Goal: Task Accomplishment & Management: Use online tool/utility

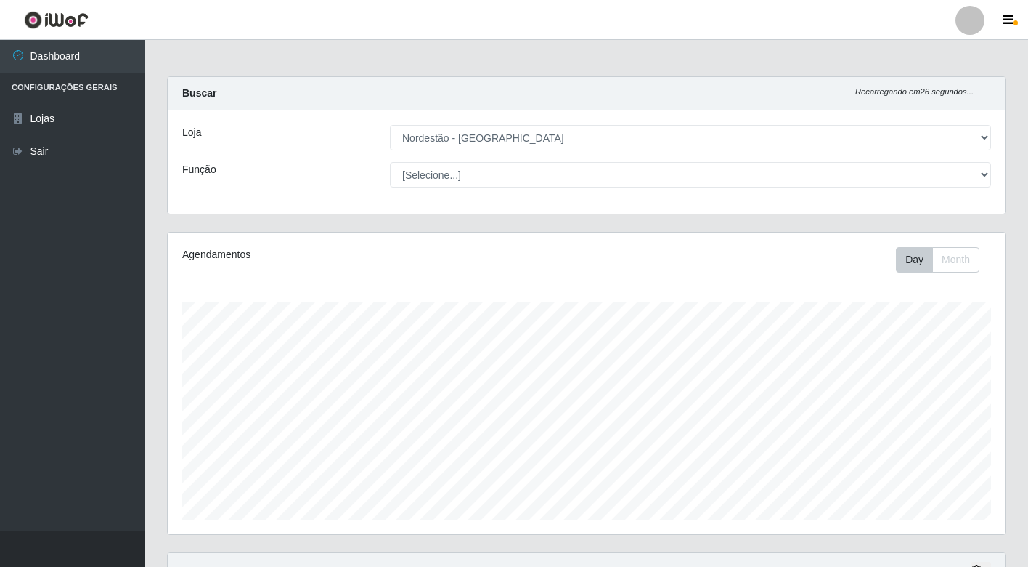
select select "454"
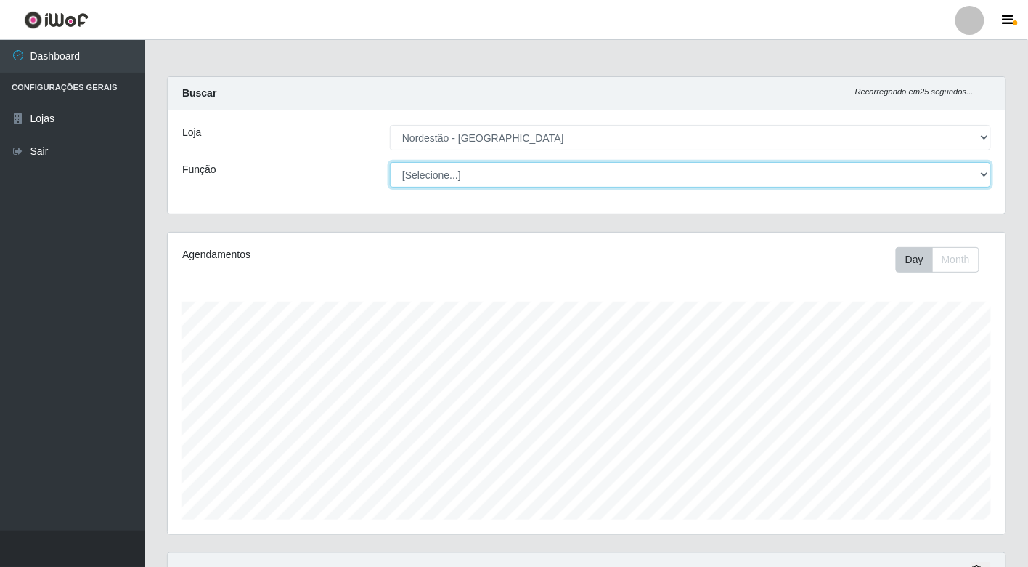
click at [976, 172] on select "[Selecione...] Balconista de Padaria Balconista de Padaria + Balconista de Pada…" at bounding box center [690, 174] width 601 height 25
click at [390, 162] on select "[Selecione...] Balconista de Padaria Balconista de Padaria + Balconista de Pada…" at bounding box center [690, 174] width 601 height 25
click at [502, 176] on select "[Selecione...] Balconista de Padaria Balconista de Padaria + Balconista de Pada…" at bounding box center [690, 174] width 601 height 25
select select "1"
click at [390, 162] on select "[Selecione...] Balconista de Padaria Balconista de Padaria + Balconista de Pada…" at bounding box center [690, 174] width 601 height 25
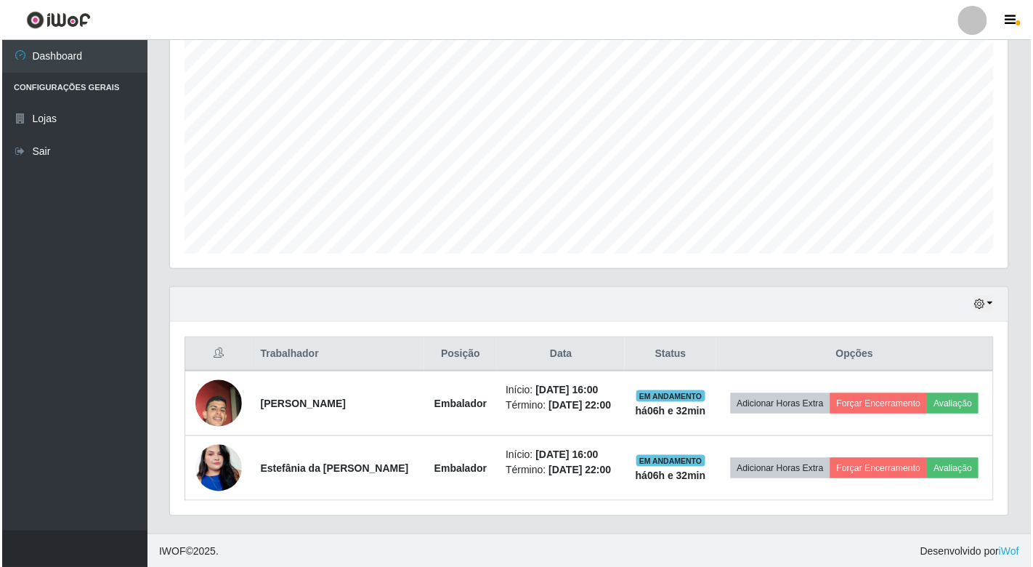
scroll to position [269, 0]
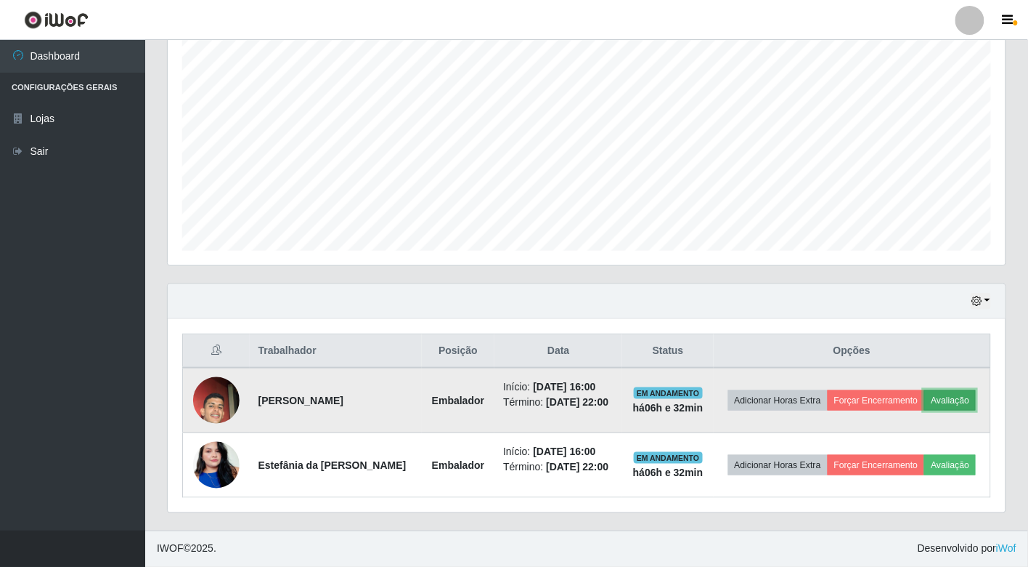
click at [949, 398] on button "Avaliação" at bounding box center [951, 400] width 52 height 20
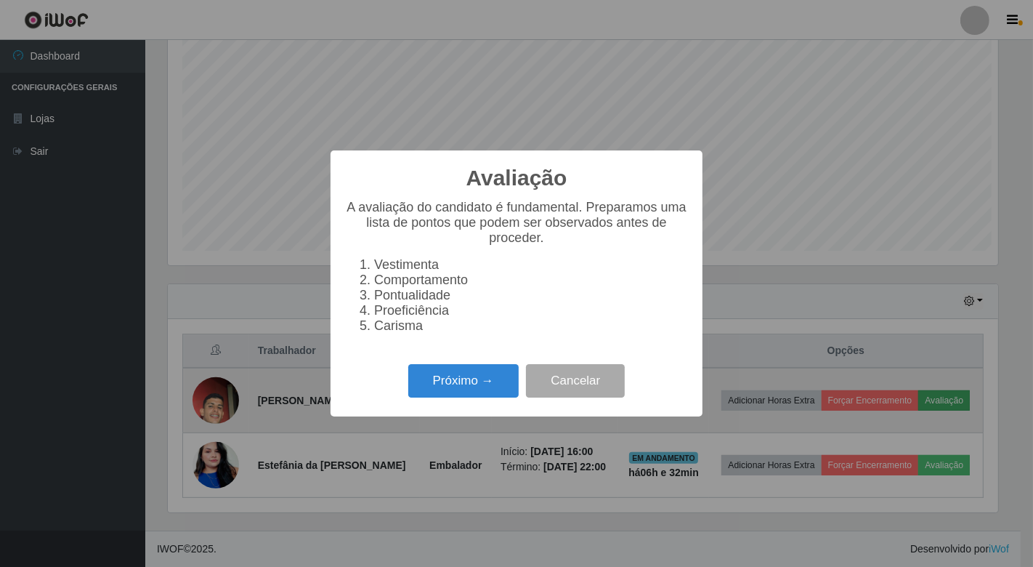
scroll to position [301, 829]
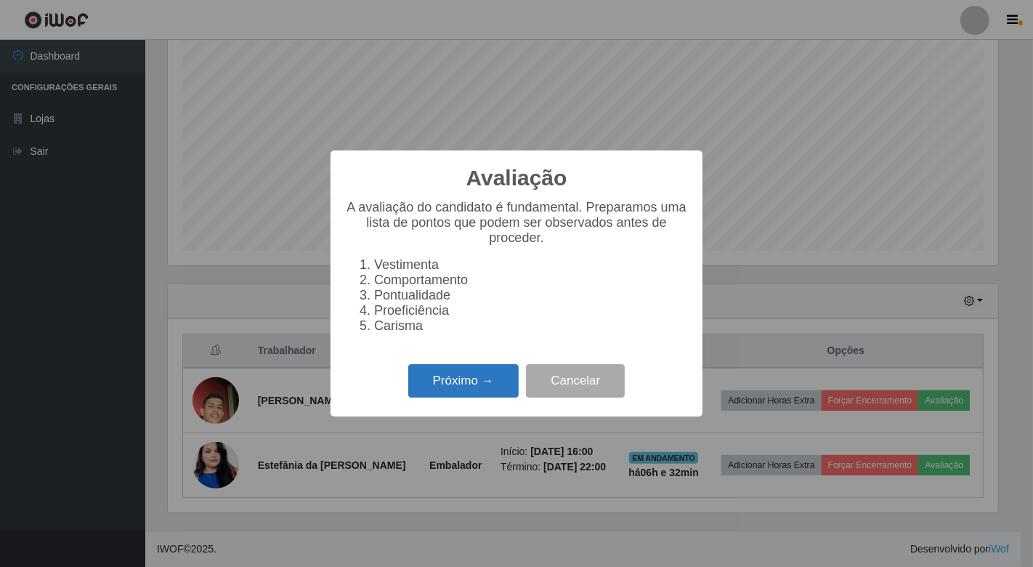
click at [498, 387] on button "Próximo →" at bounding box center [463, 381] width 110 height 34
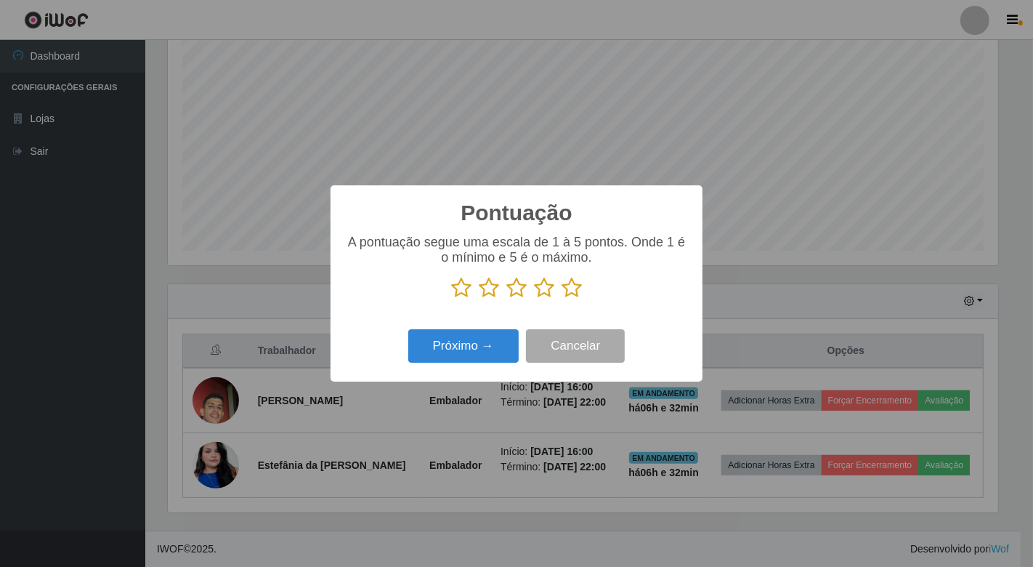
scroll to position [725996, 725467]
click at [575, 292] on icon at bounding box center [571, 288] width 20 height 22
click at [561, 299] on input "radio" at bounding box center [561, 299] width 0 height 0
click at [487, 344] on button "Próximo →" at bounding box center [463, 346] width 110 height 34
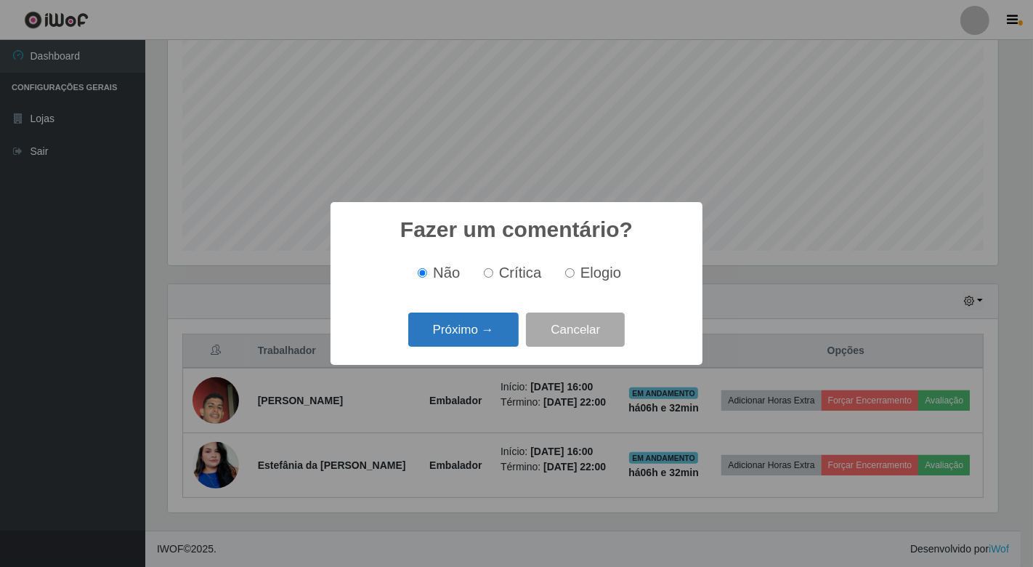
click at [485, 335] on button "Próximo →" at bounding box center [463, 329] width 110 height 34
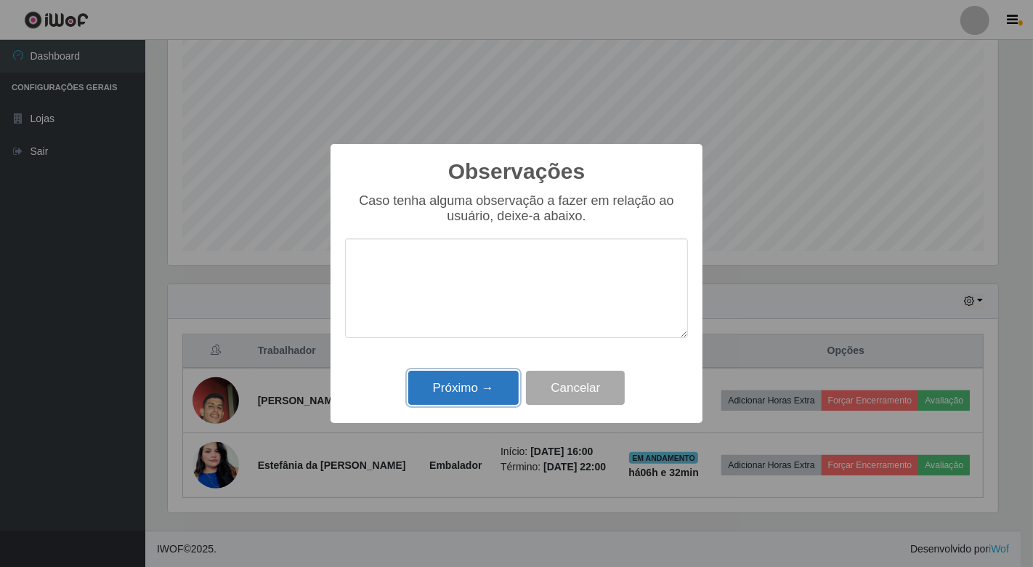
drag, startPoint x: 484, startPoint y: 392, endPoint x: 496, endPoint y: 396, distance: 12.2
click at [487, 394] on button "Próximo →" at bounding box center [463, 387] width 110 height 34
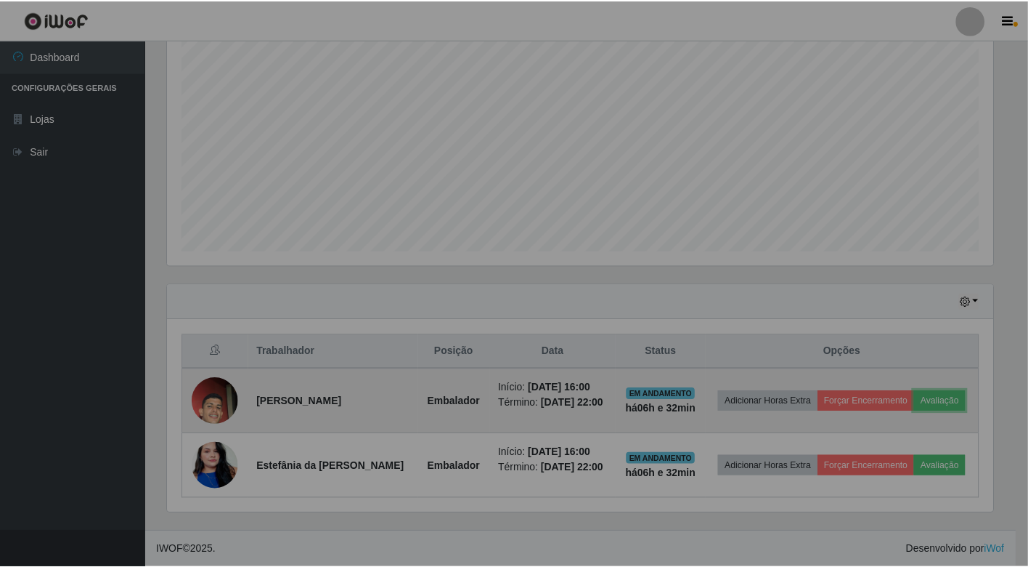
scroll to position [301, 838]
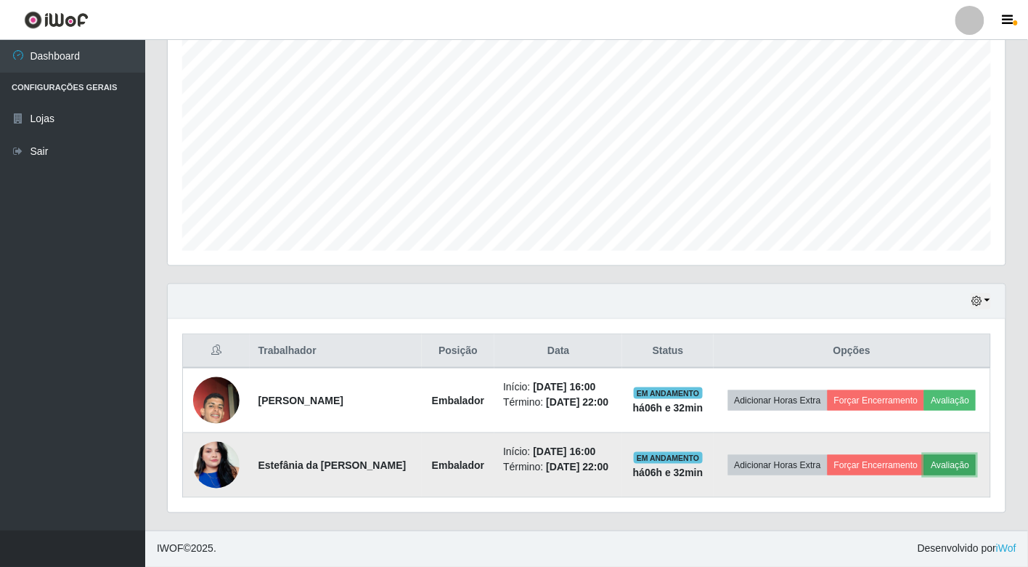
click at [939, 462] on button "Avaliação" at bounding box center [951, 465] width 52 height 20
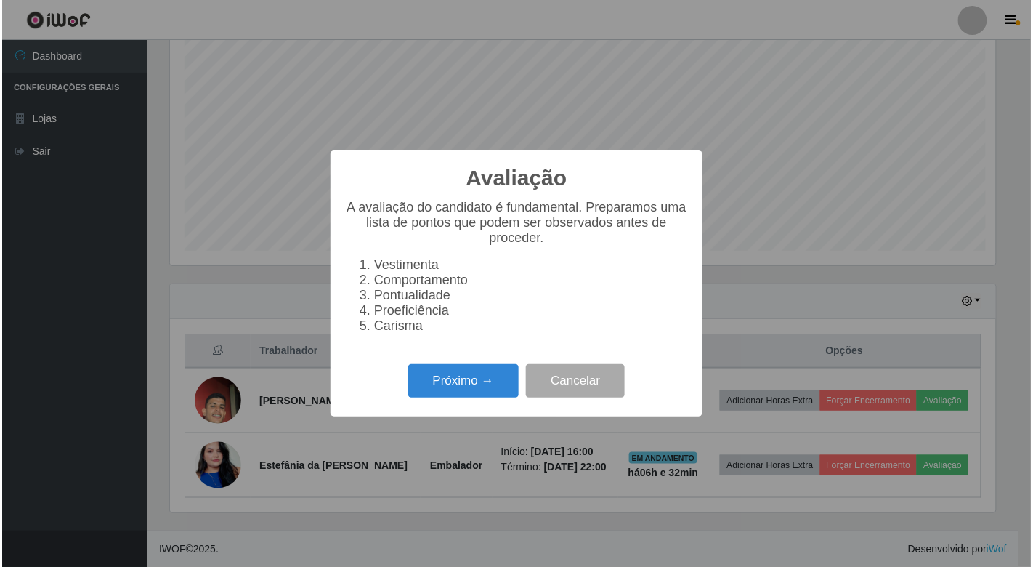
scroll to position [301, 829]
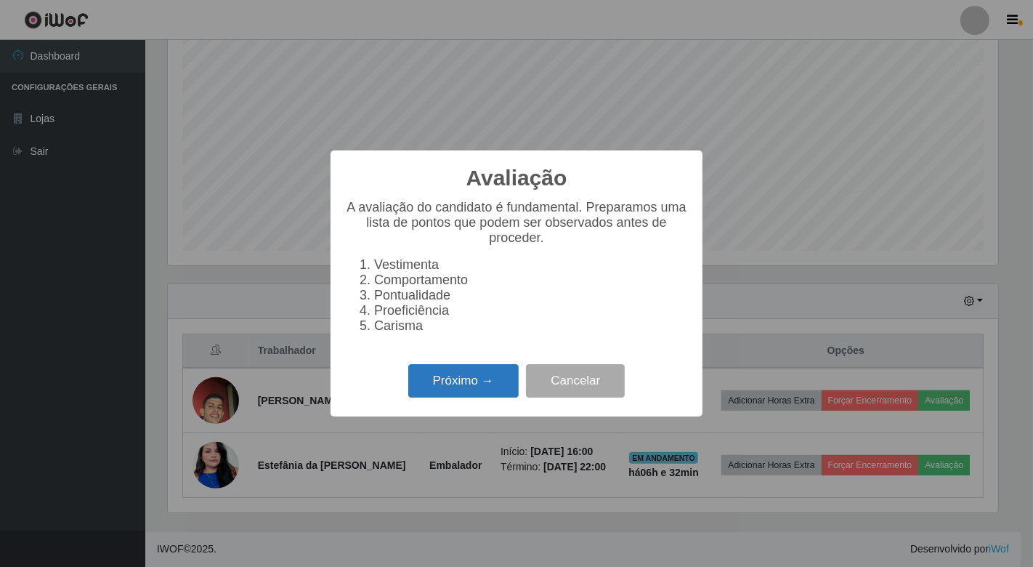
click at [481, 395] on button "Próximo →" at bounding box center [463, 381] width 110 height 34
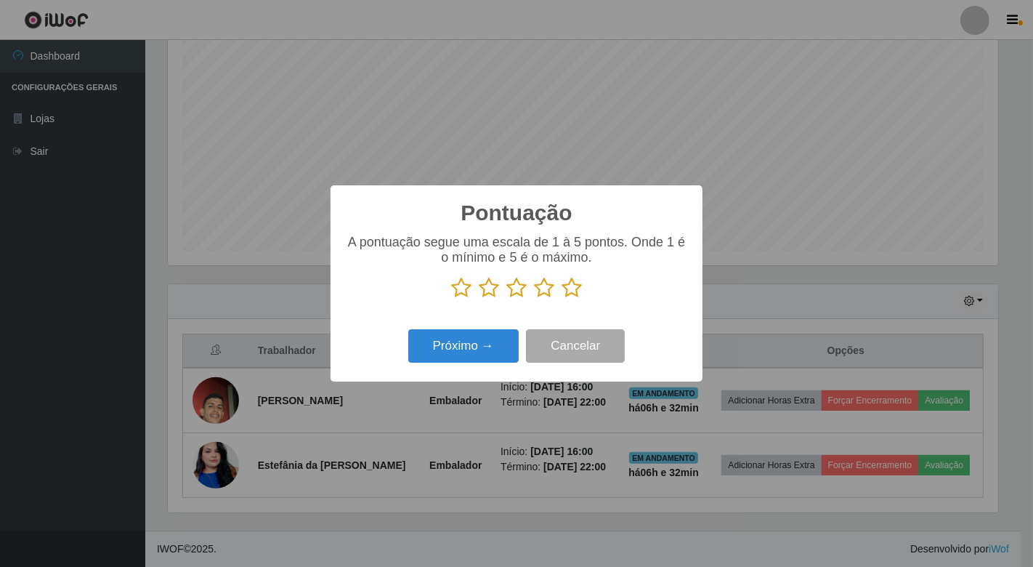
click at [572, 282] on icon at bounding box center [571, 288] width 20 height 22
click at [561, 299] on input "radio" at bounding box center [561, 299] width 0 height 0
click at [483, 336] on button "Próximo →" at bounding box center [463, 346] width 110 height 34
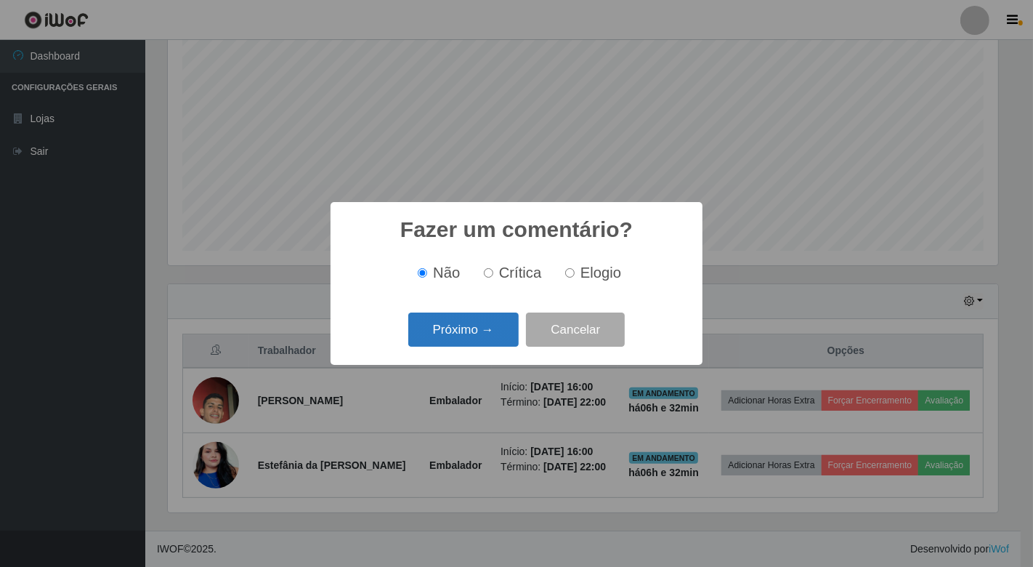
click at [483, 337] on button "Próximo →" at bounding box center [463, 329] width 110 height 34
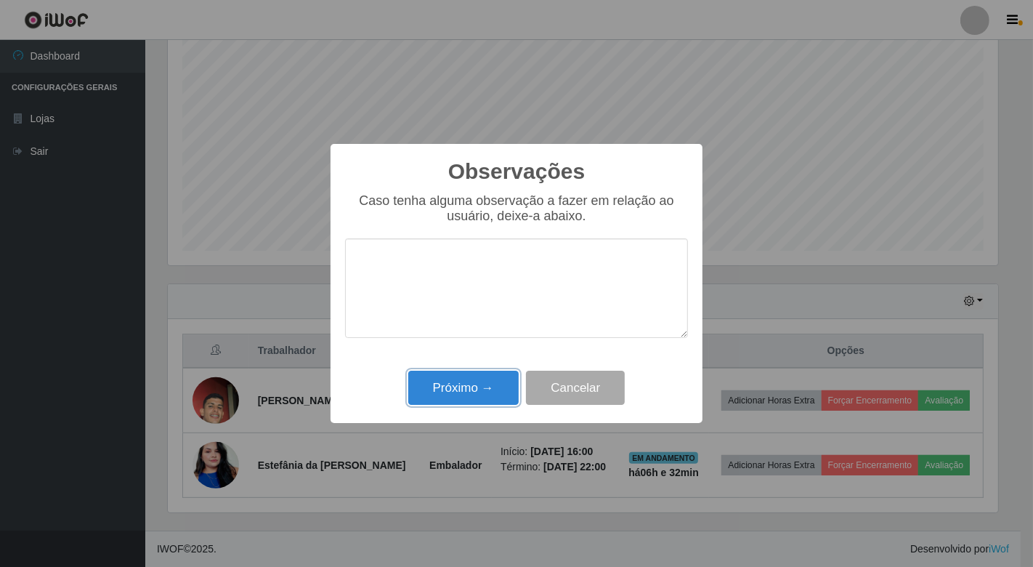
click at [487, 395] on button "Próximo →" at bounding box center [463, 387] width 110 height 34
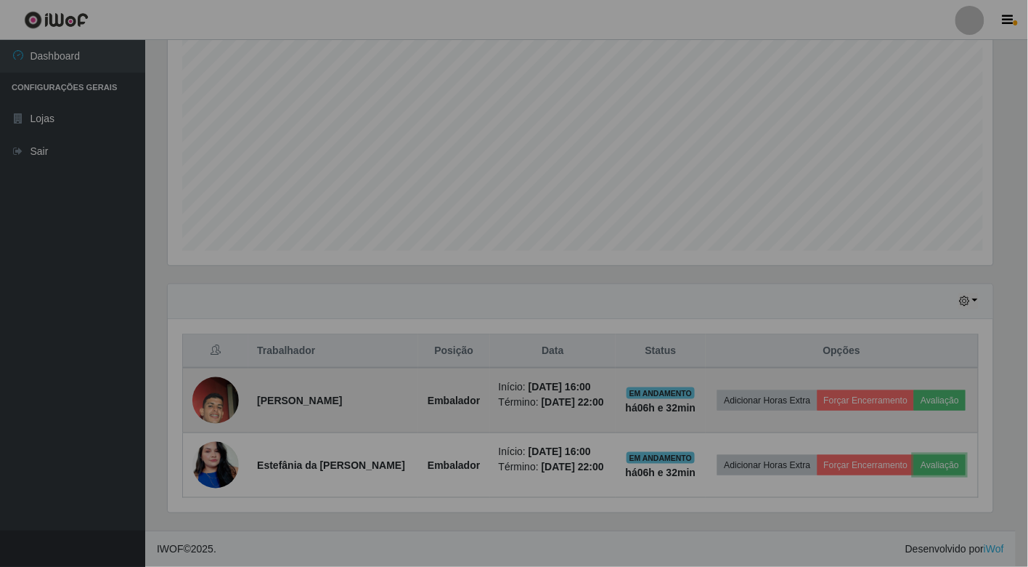
scroll to position [301, 838]
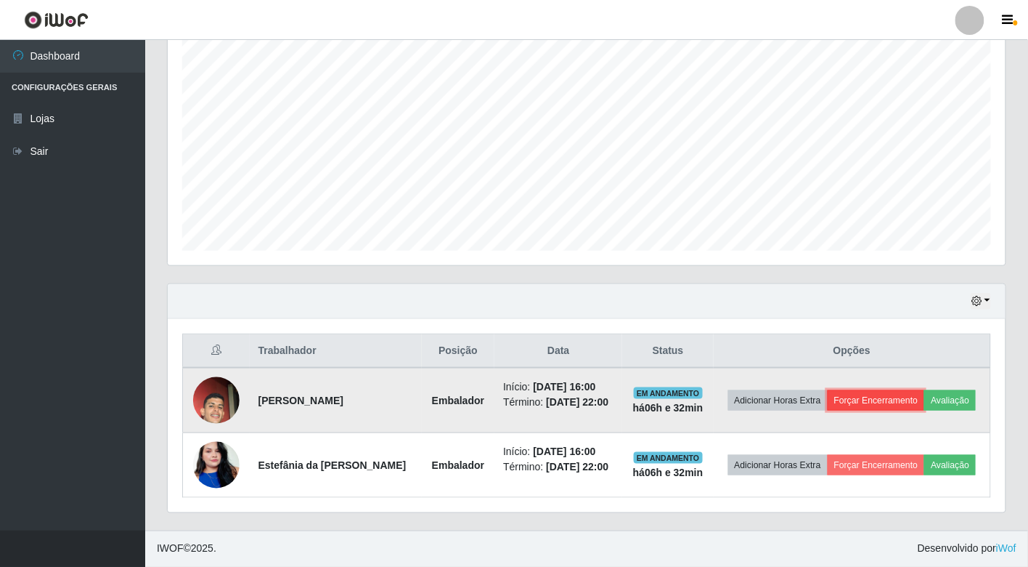
click at [886, 399] on button "Forçar Encerramento" at bounding box center [876, 400] width 97 height 20
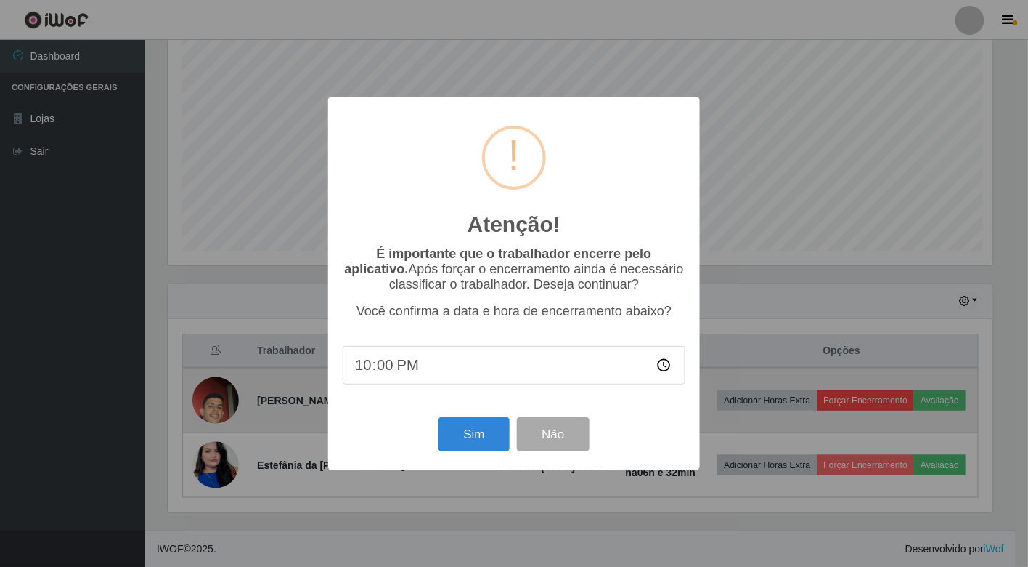
scroll to position [301, 829]
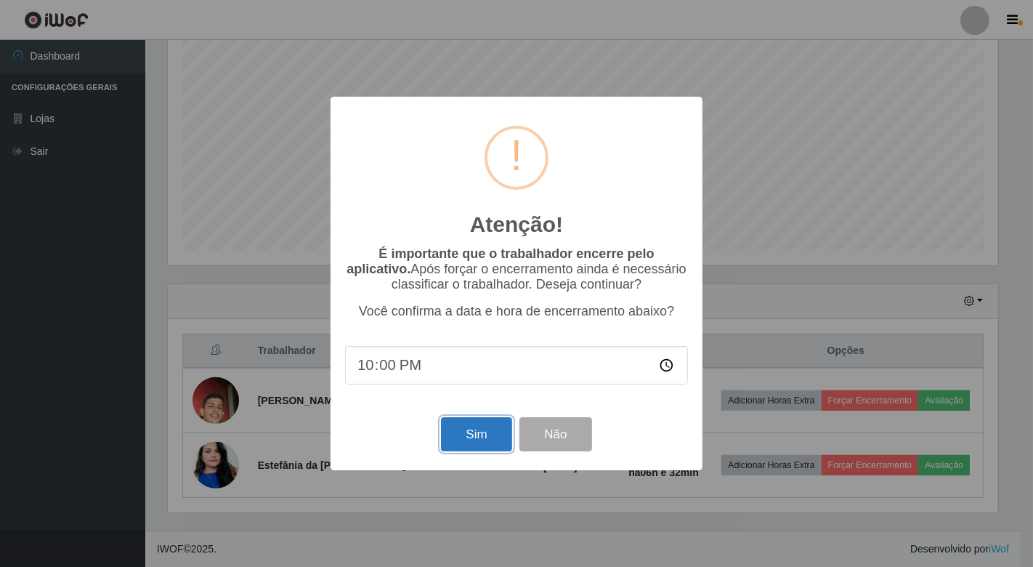
click at [482, 431] on button "Sim" at bounding box center [476, 434] width 70 height 34
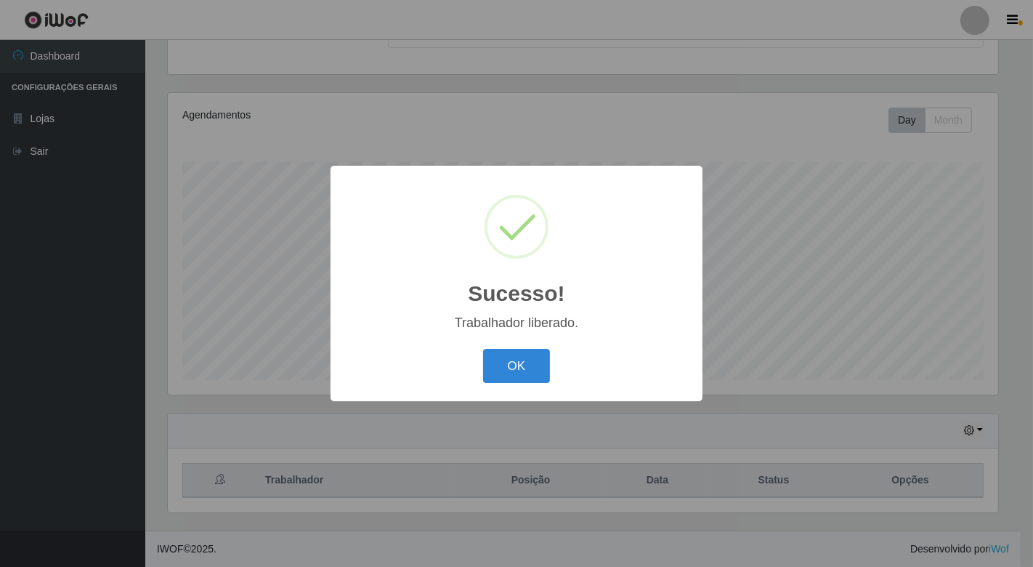
click at [886, 458] on div "Sucesso! × Trabalhador liberado. OK Cancel" at bounding box center [516, 283] width 1033 height 567
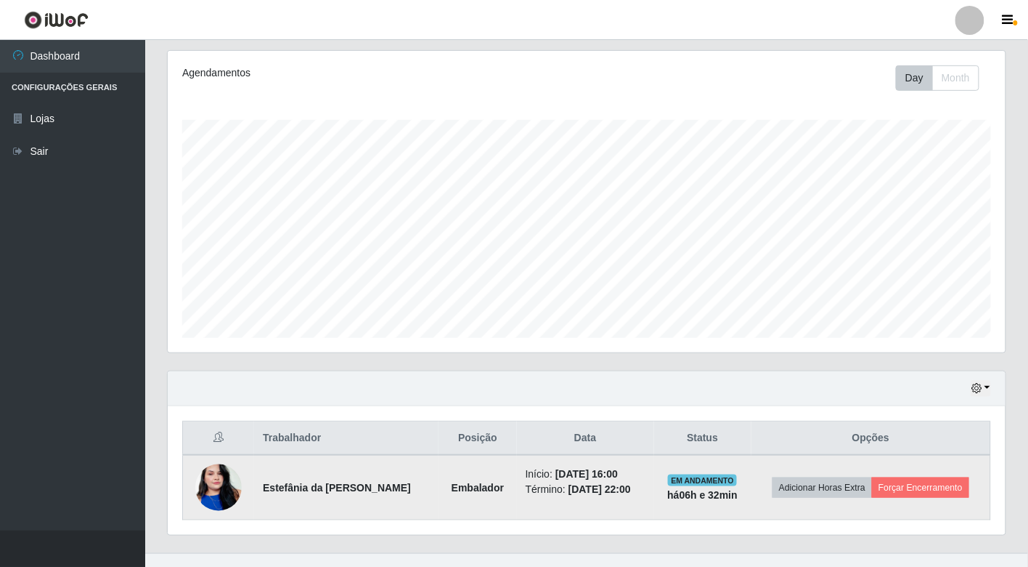
scroll to position [204, 0]
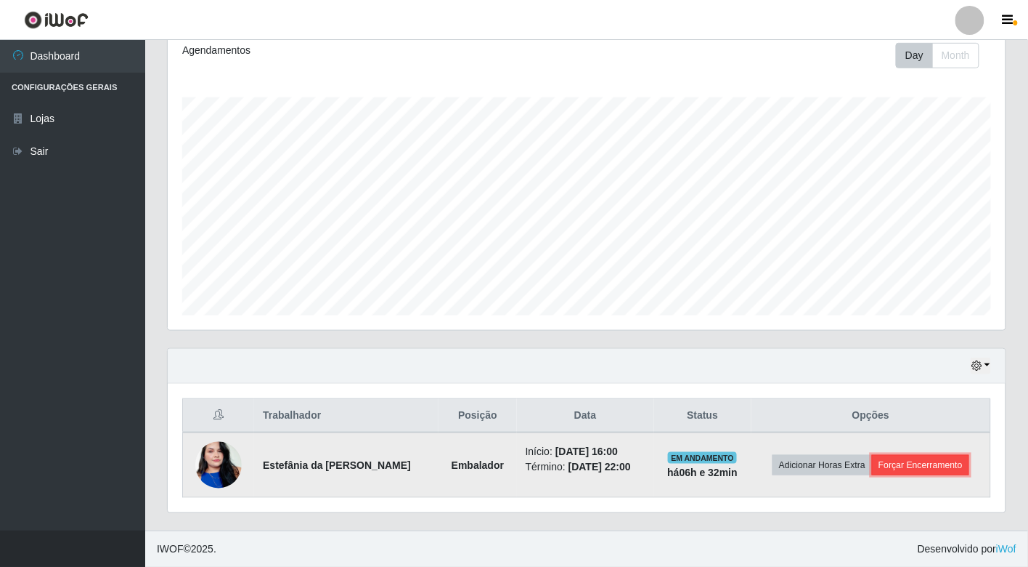
click at [938, 463] on button "Forçar Encerramento" at bounding box center [920, 465] width 97 height 20
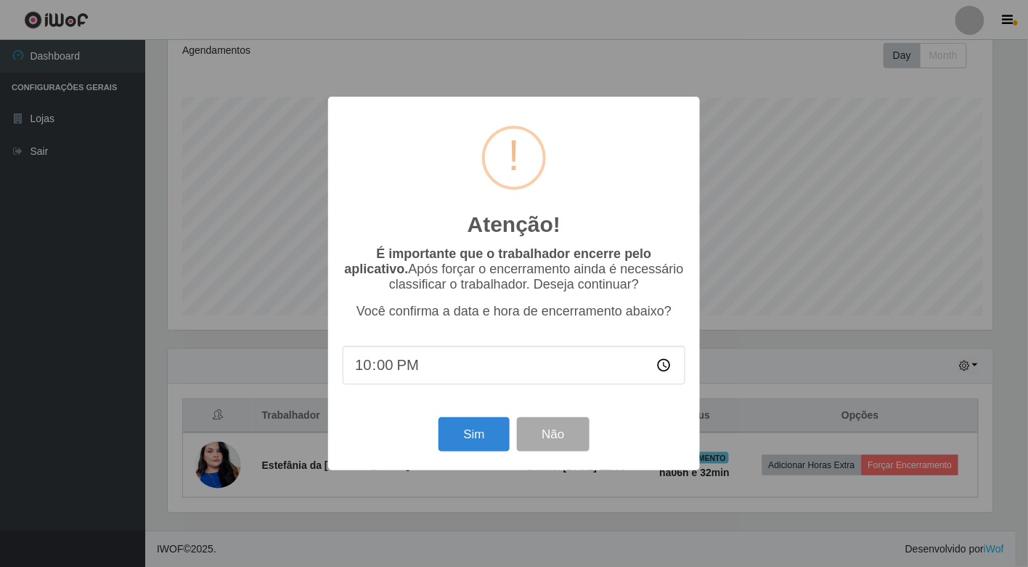
scroll to position [301, 829]
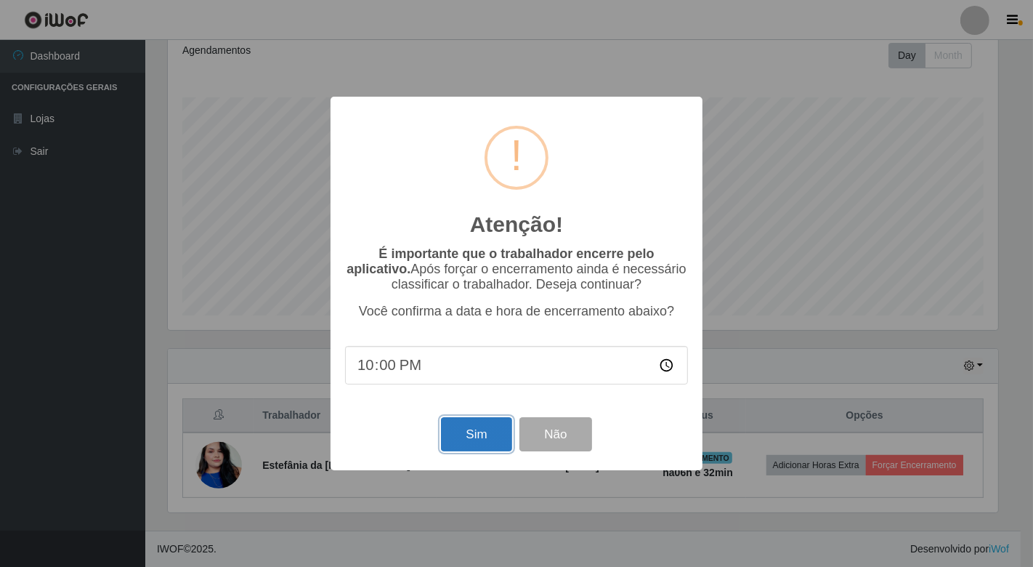
click at [475, 433] on button "Sim" at bounding box center [476, 434] width 70 height 34
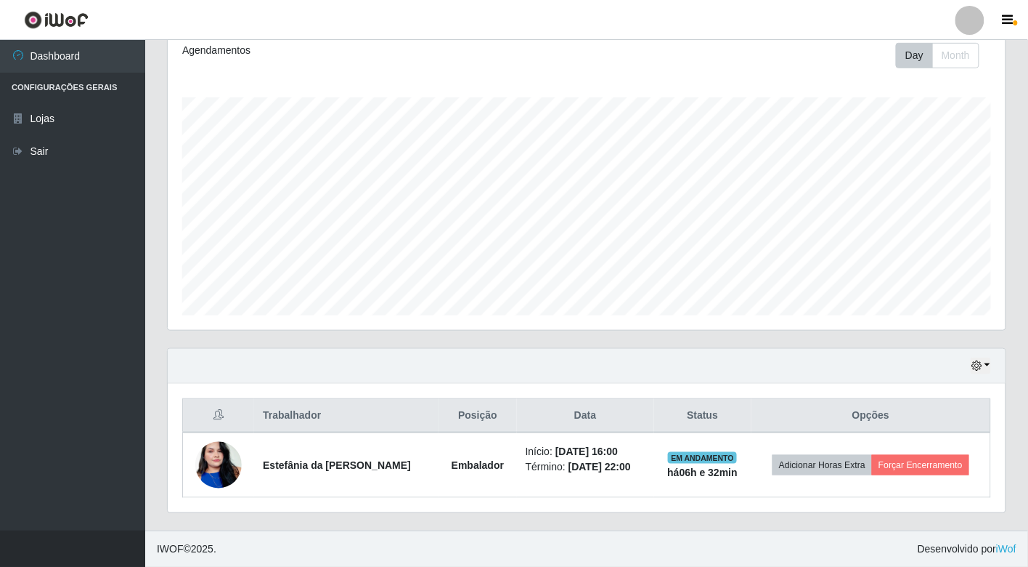
scroll to position [0, 0]
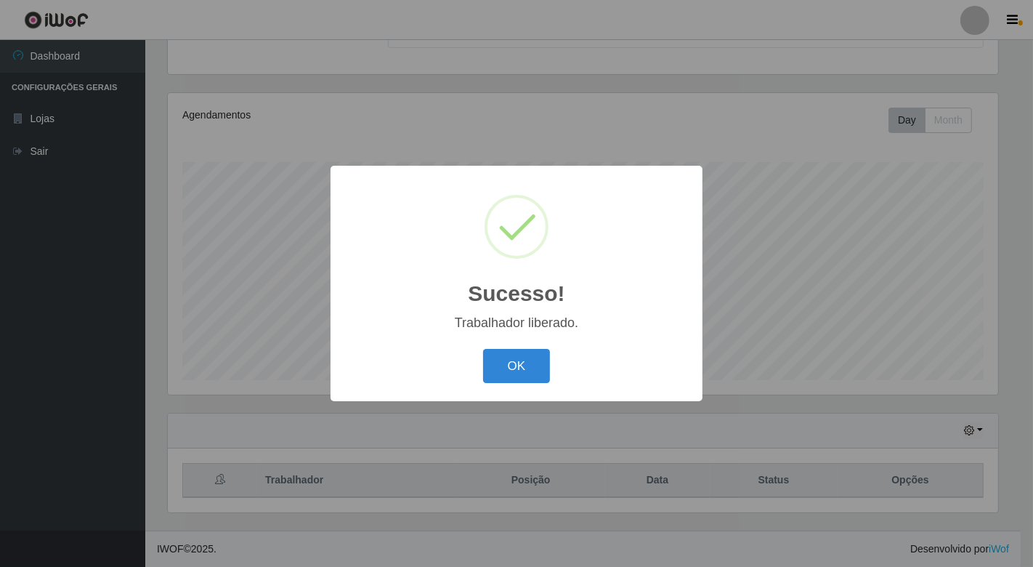
click at [982, 20] on div "Sucesso! × Trabalhador liberado. OK Cancel" at bounding box center [516, 283] width 1033 height 567
